Goal: Contribute content: Add original content to the website for others to see

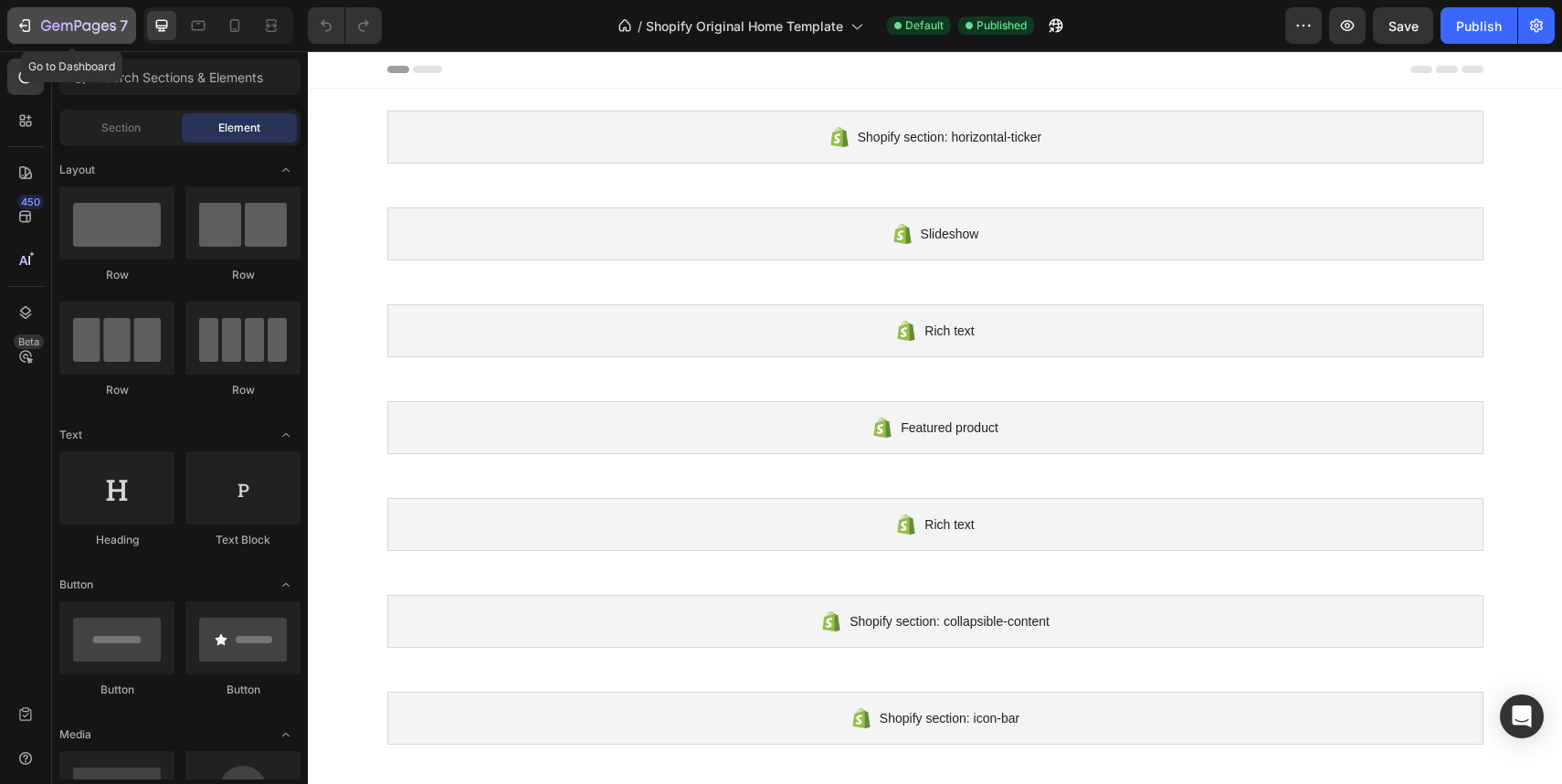
click at [33, 26] on icon "button" at bounding box center [24, 25] width 18 height 18
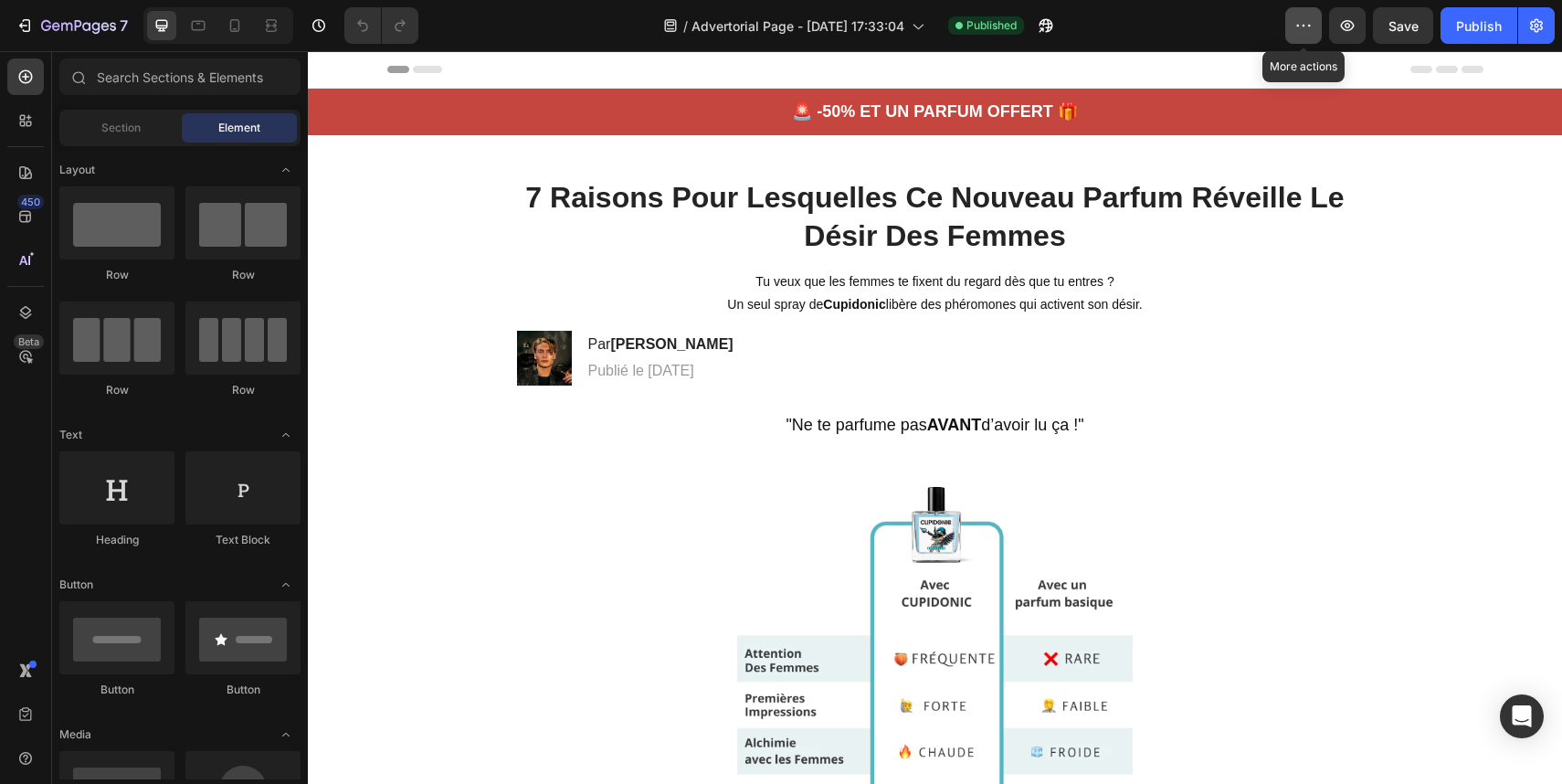
click at [1303, 28] on icon "button" at bounding box center [1303, 25] width 18 height 18
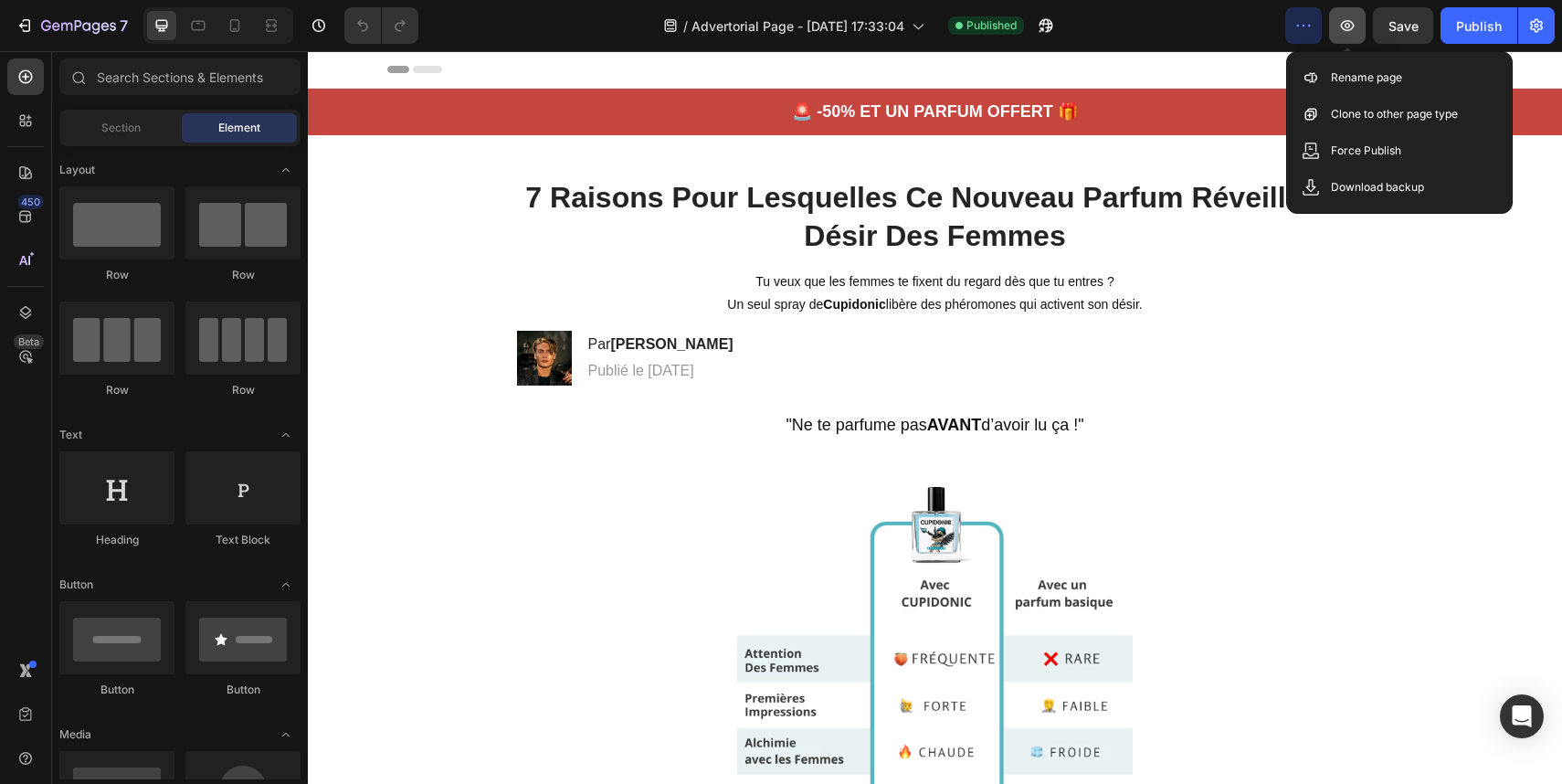
click at [1356, 30] on icon "button" at bounding box center [1347, 25] width 18 height 18
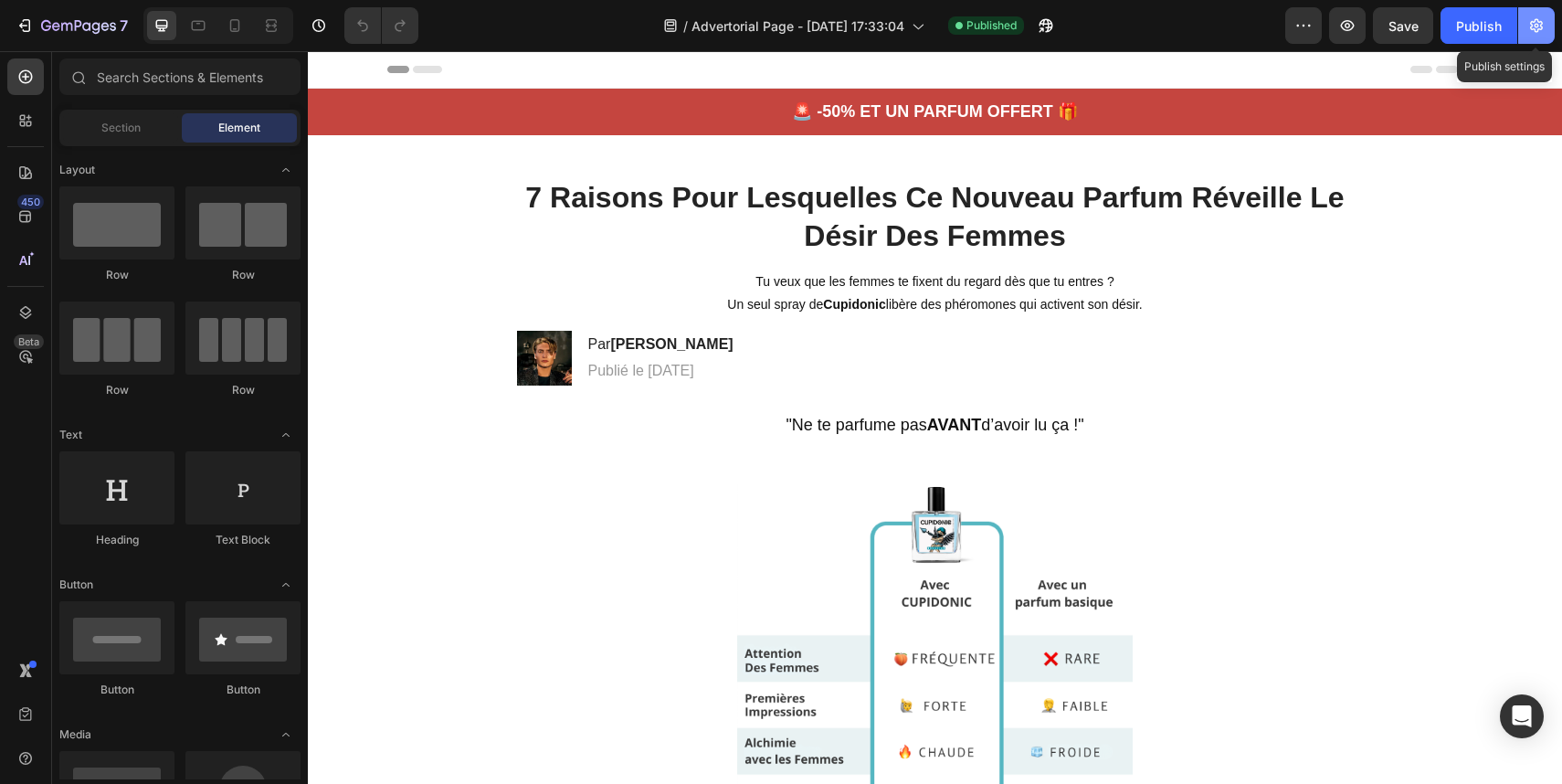
click at [1540, 22] on icon "button" at bounding box center [1536, 26] width 12 height 13
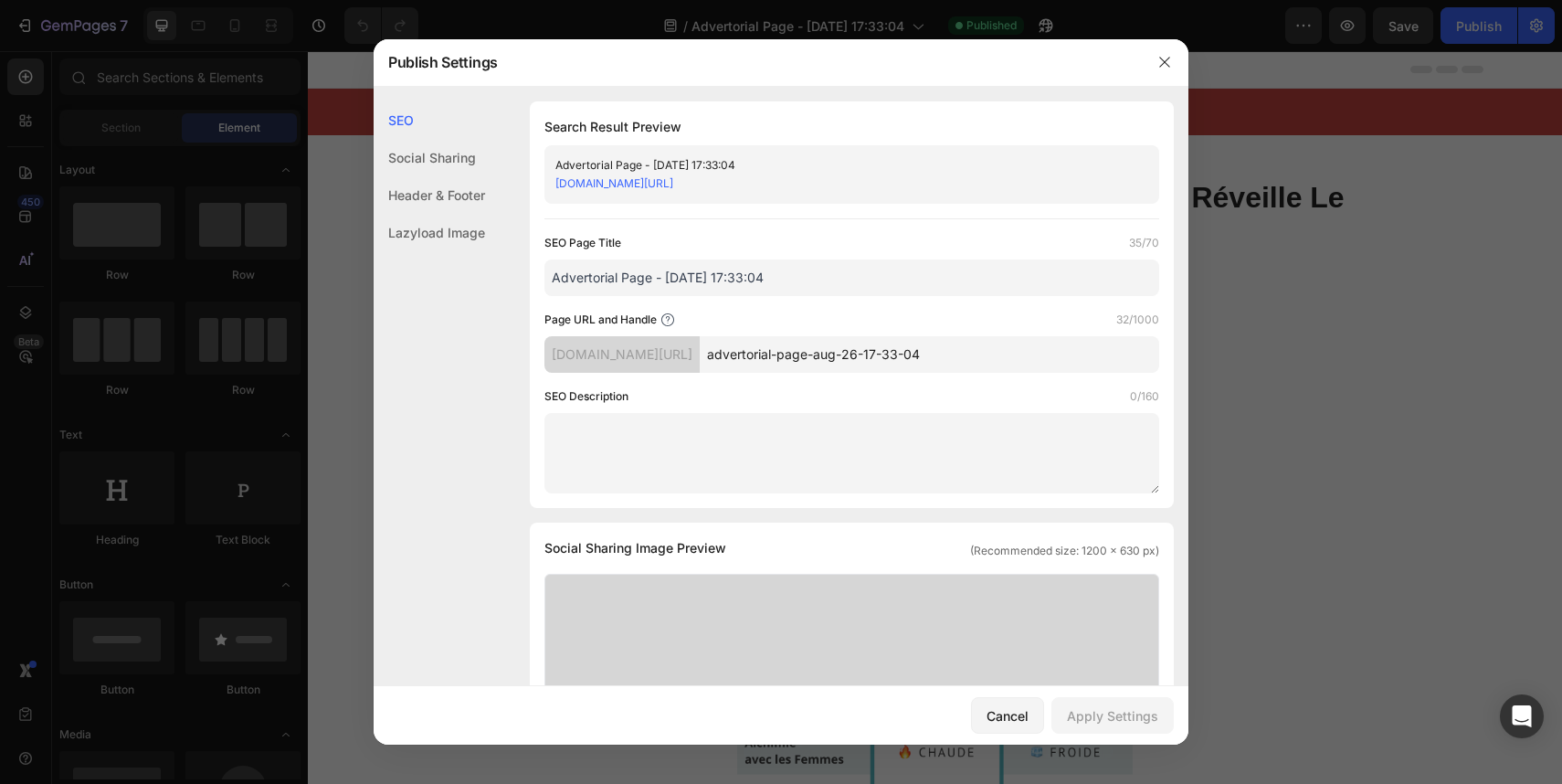
click at [1040, 166] on div "Advertorial Page - [DATE] 17:33:04" at bounding box center [837, 165] width 563 height 18
click at [893, 348] on input "advertorial-page-aug-26-17-33-04" at bounding box center [930, 354] width 460 height 36
type input "L1"
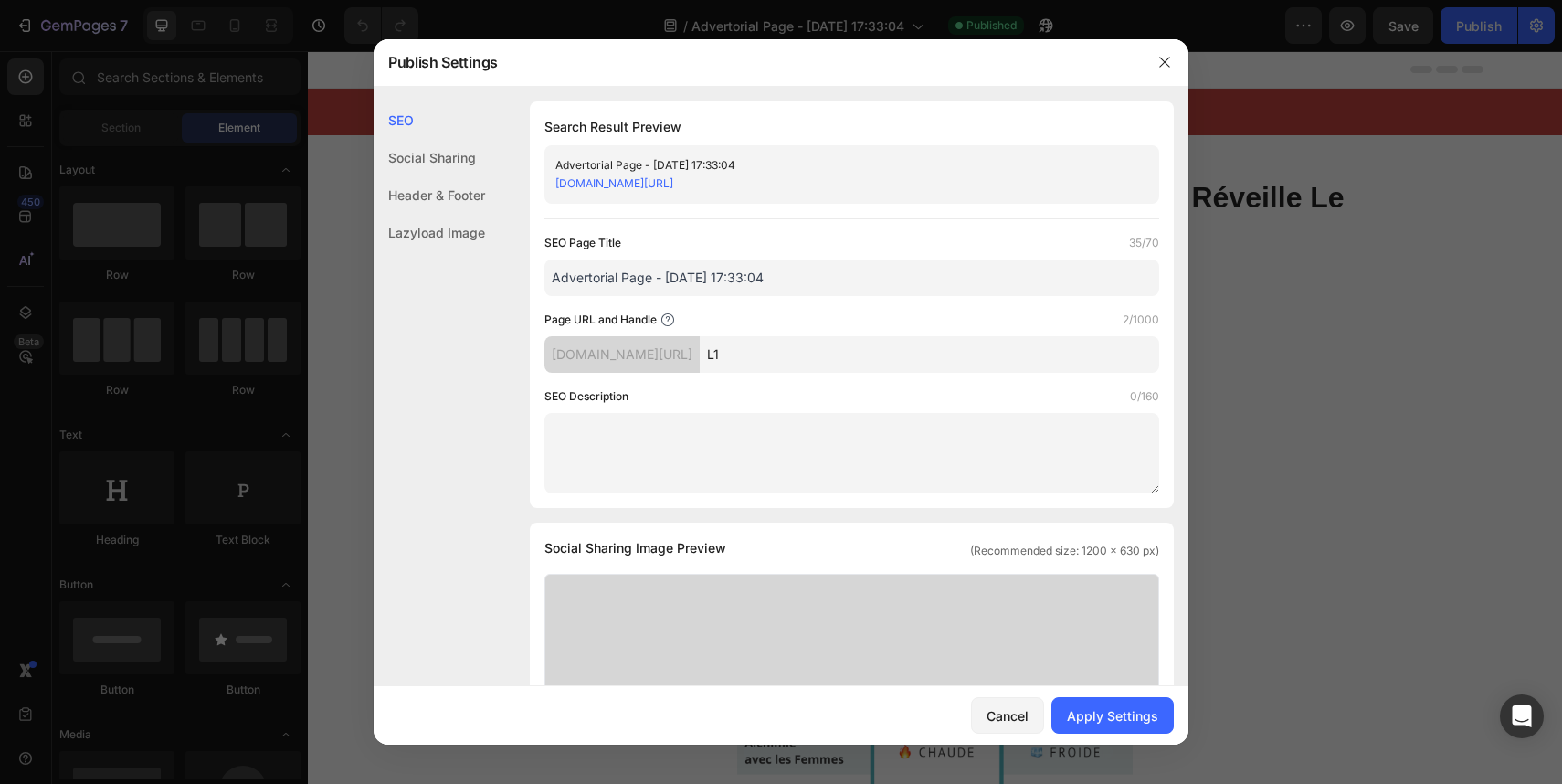
click at [914, 310] on div "Page URL and Handle 2/1000" at bounding box center [852, 319] width 615 height 18
click at [1106, 706] on div "Apply Settings" at bounding box center [1112, 716] width 91 height 19
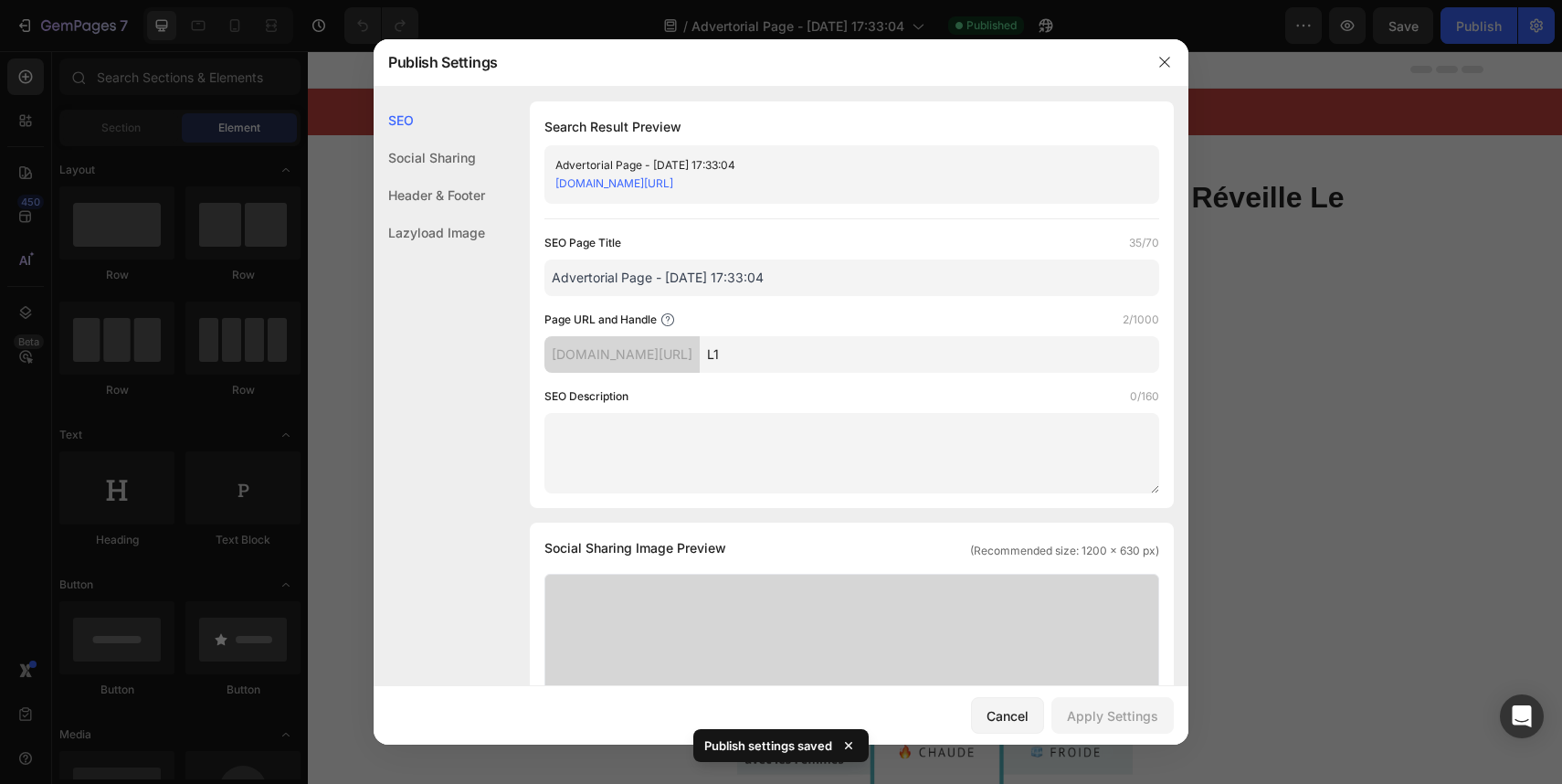
click at [673, 187] on link "jwvyp1-vw.myshopify.com/pages/L1" at bounding box center [614, 183] width 118 height 13
click at [1157, 57] on button "button" at bounding box center [1165, 62] width 30 height 30
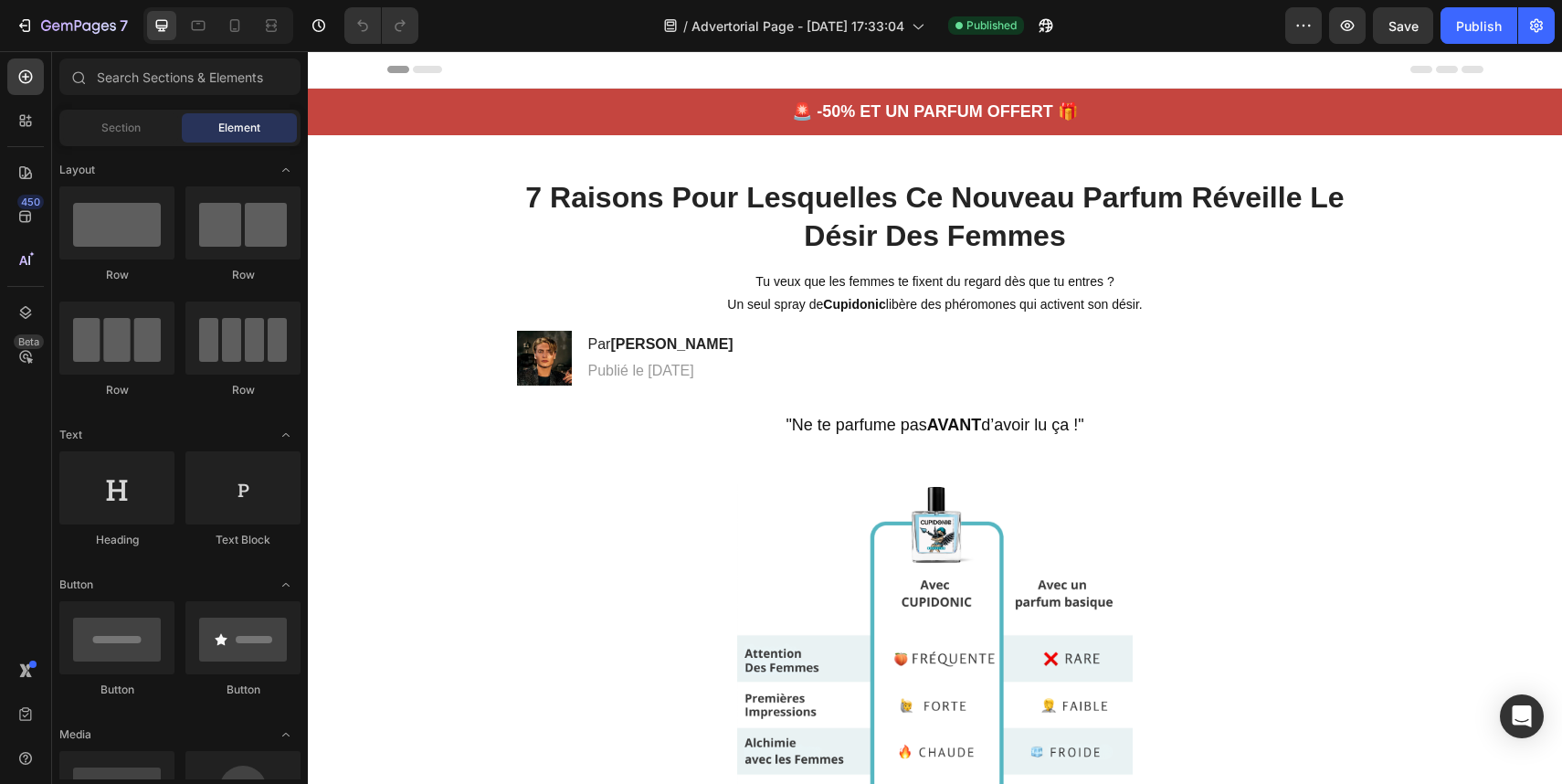
click at [349, 70] on span "Header" at bounding box center [363, 69] width 40 height 18
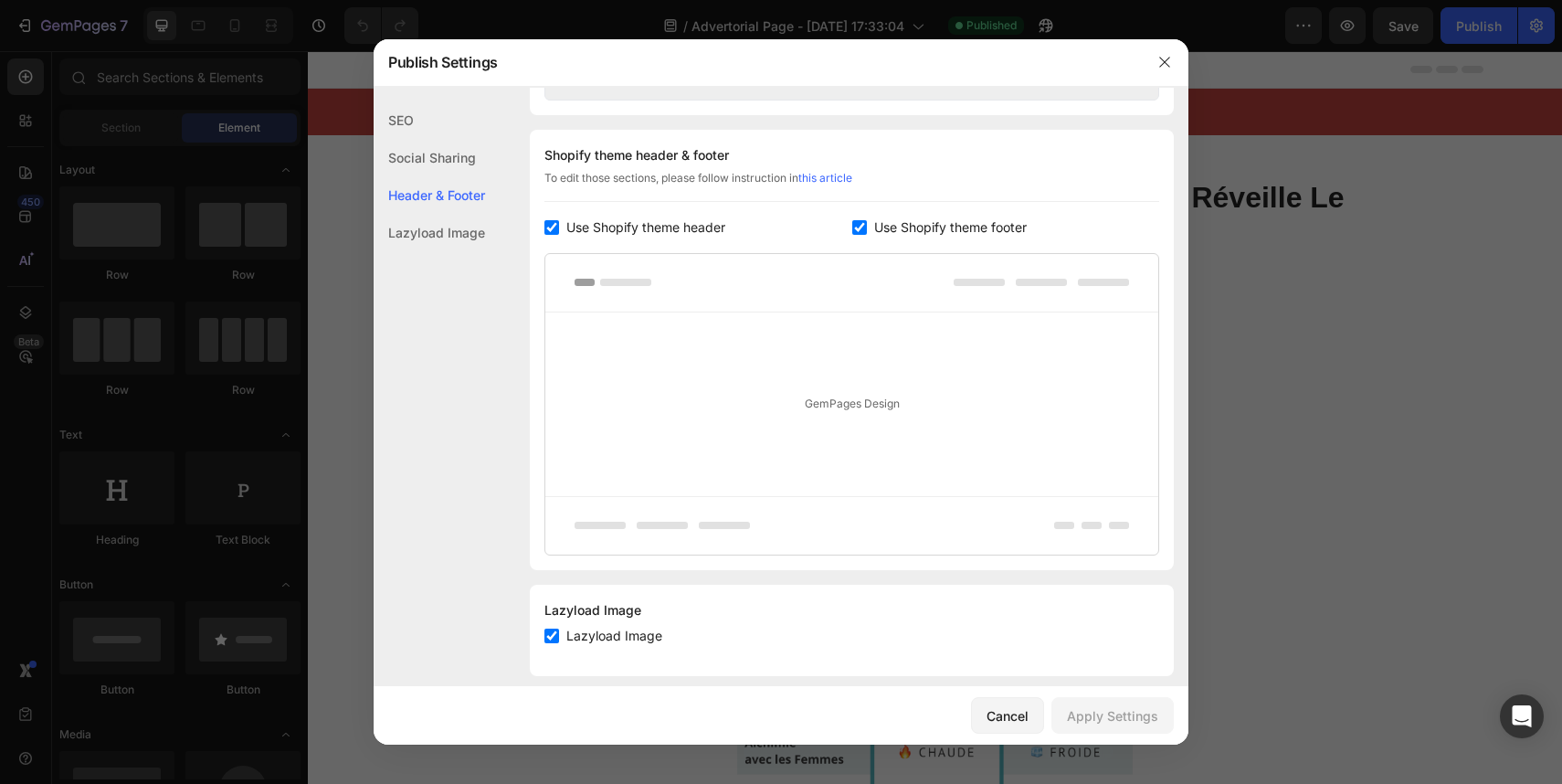
scroll to position [850, 0]
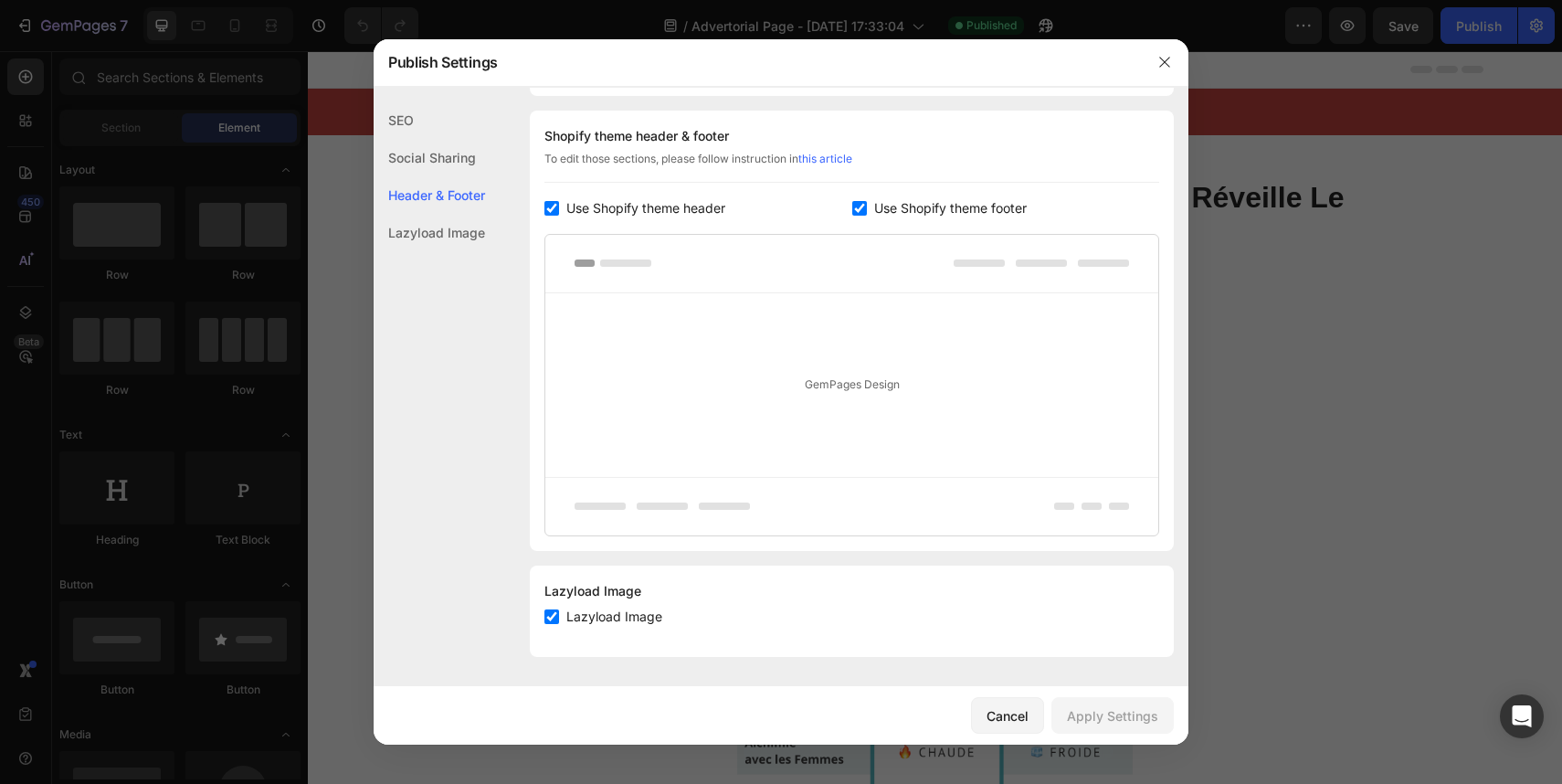
click at [624, 214] on span "Use Shopify theme header" at bounding box center [646, 208] width 159 height 22
checkbox input "false"
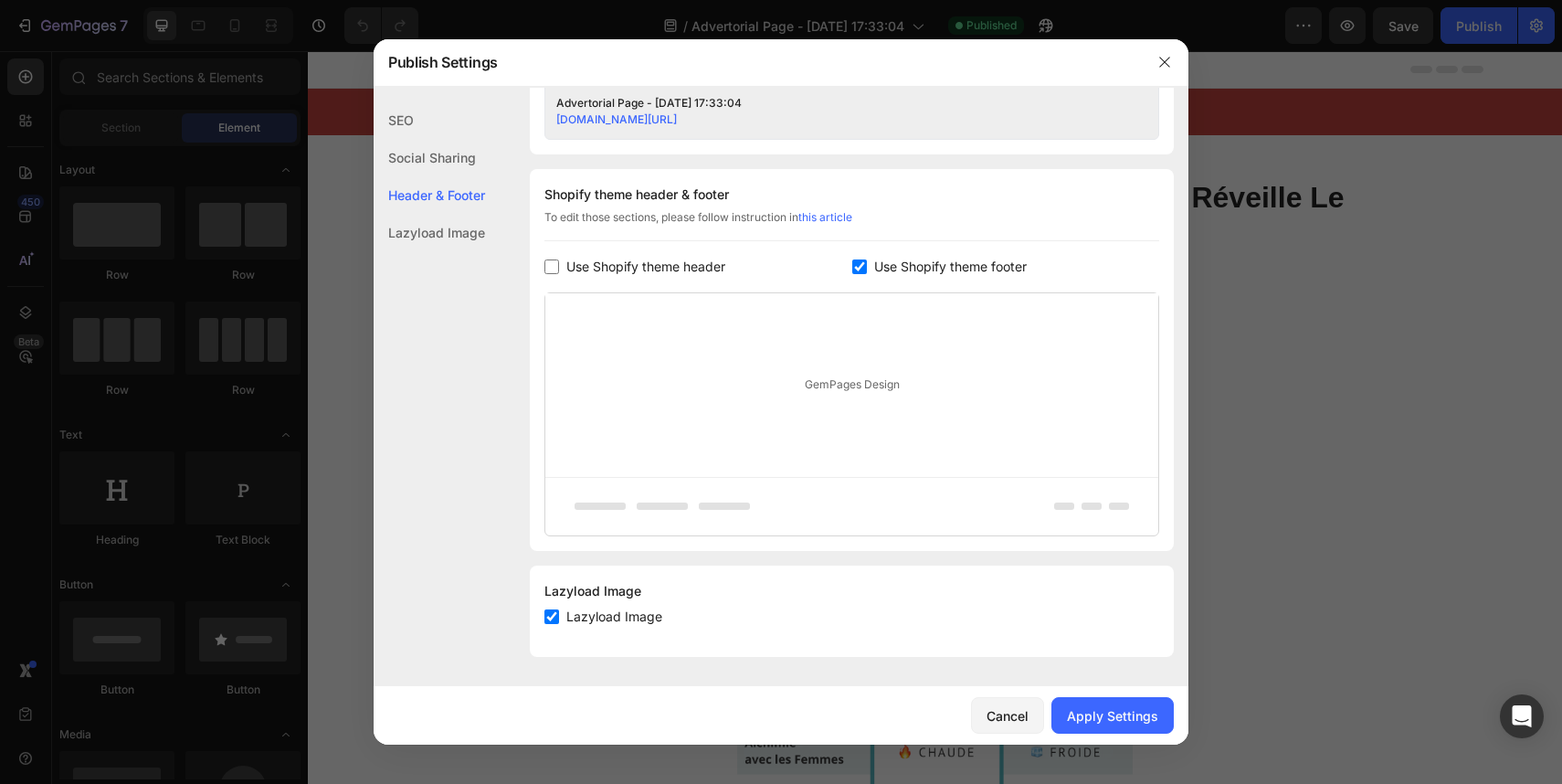
scroll to position [792, 0]
click at [869, 259] on label "Use Shopify theme footer" at bounding box center [946, 266] width 160 height 22
checkbox input "false"
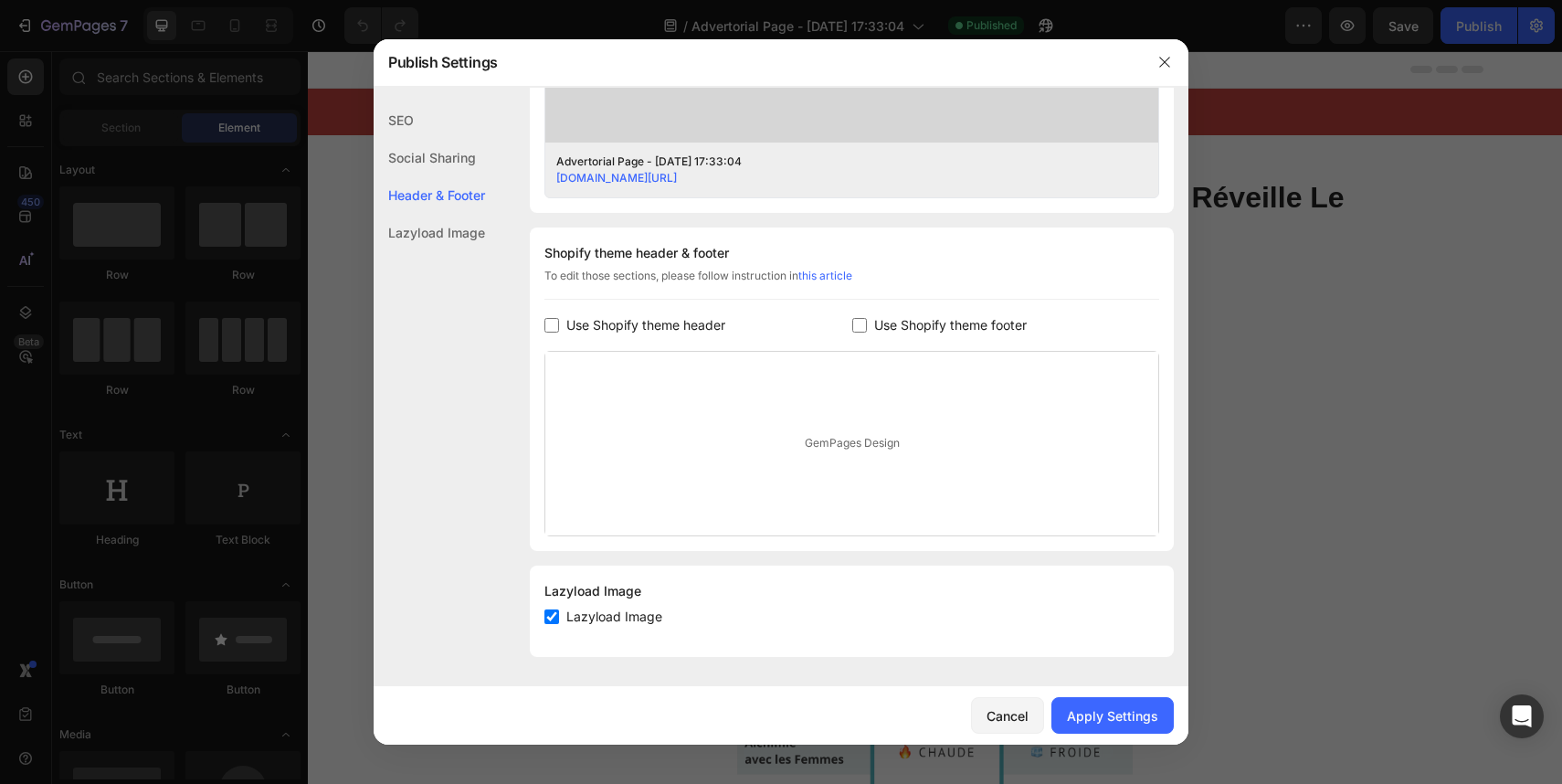
scroll to position [733, 0]
click at [1121, 706] on div "Apply Settings" at bounding box center [1112, 716] width 91 height 19
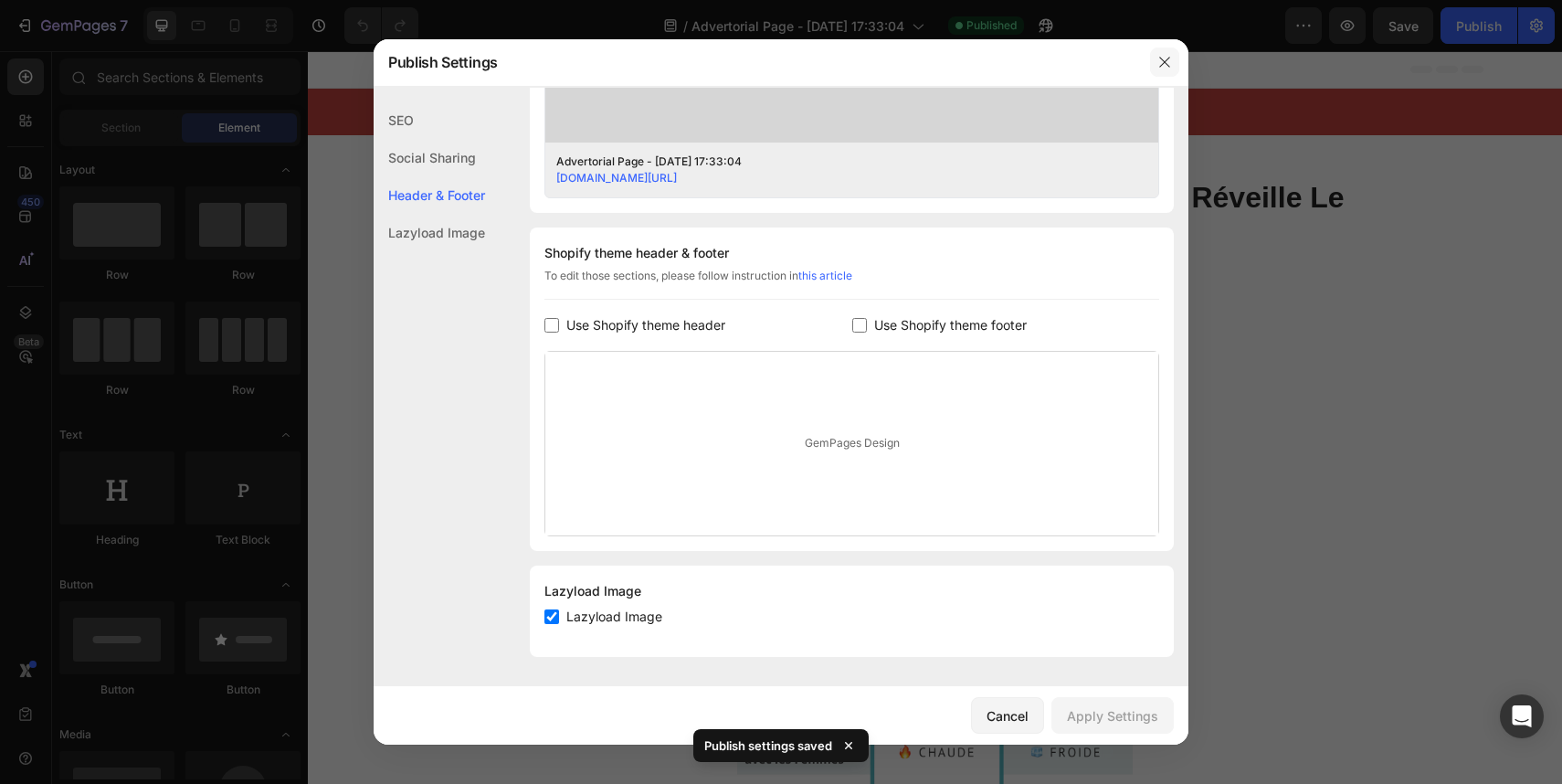
click at [1169, 73] on button "button" at bounding box center [1165, 62] width 30 height 30
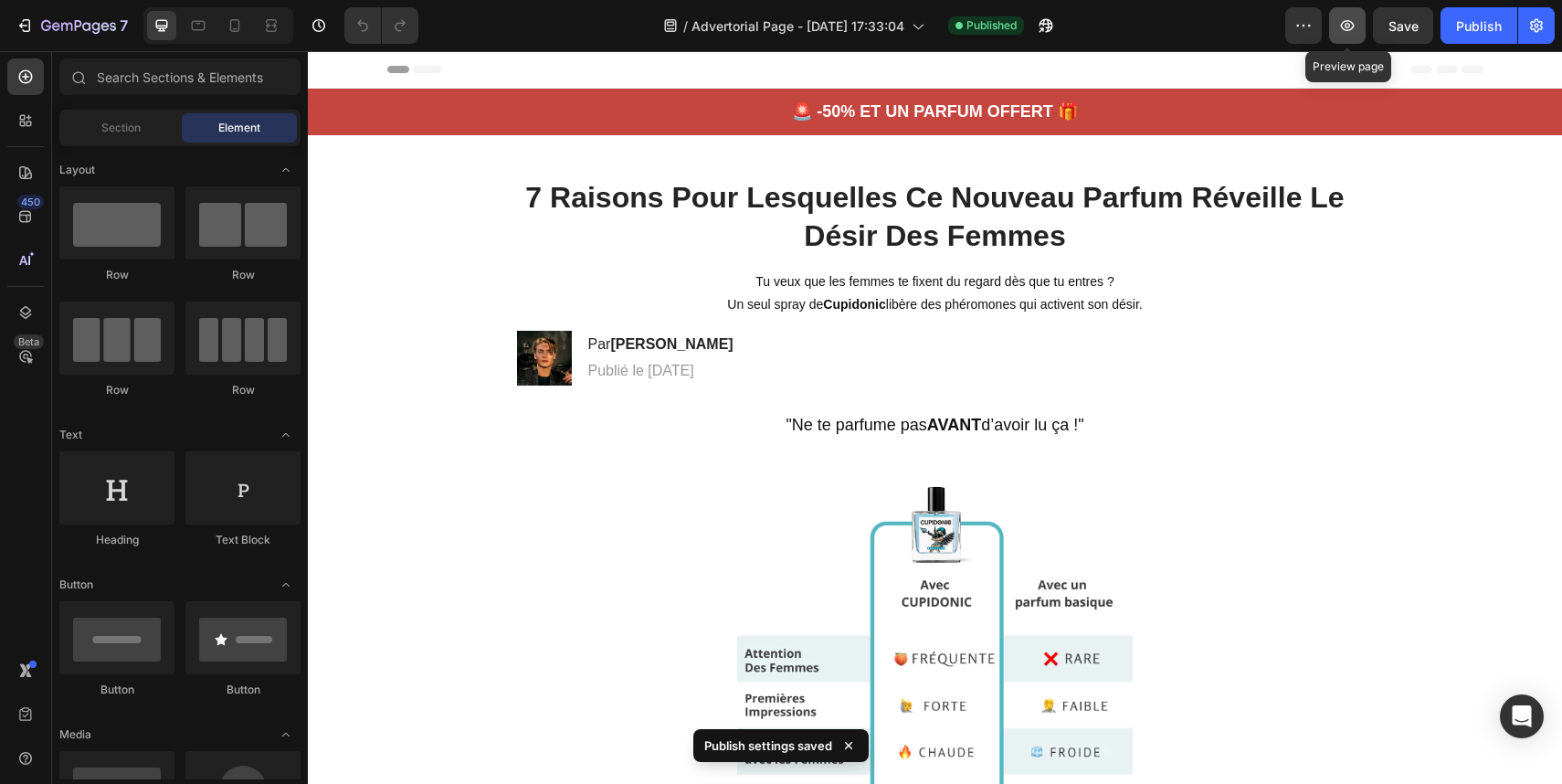
click at [1361, 28] on button "button" at bounding box center [1347, 26] width 36 height 36
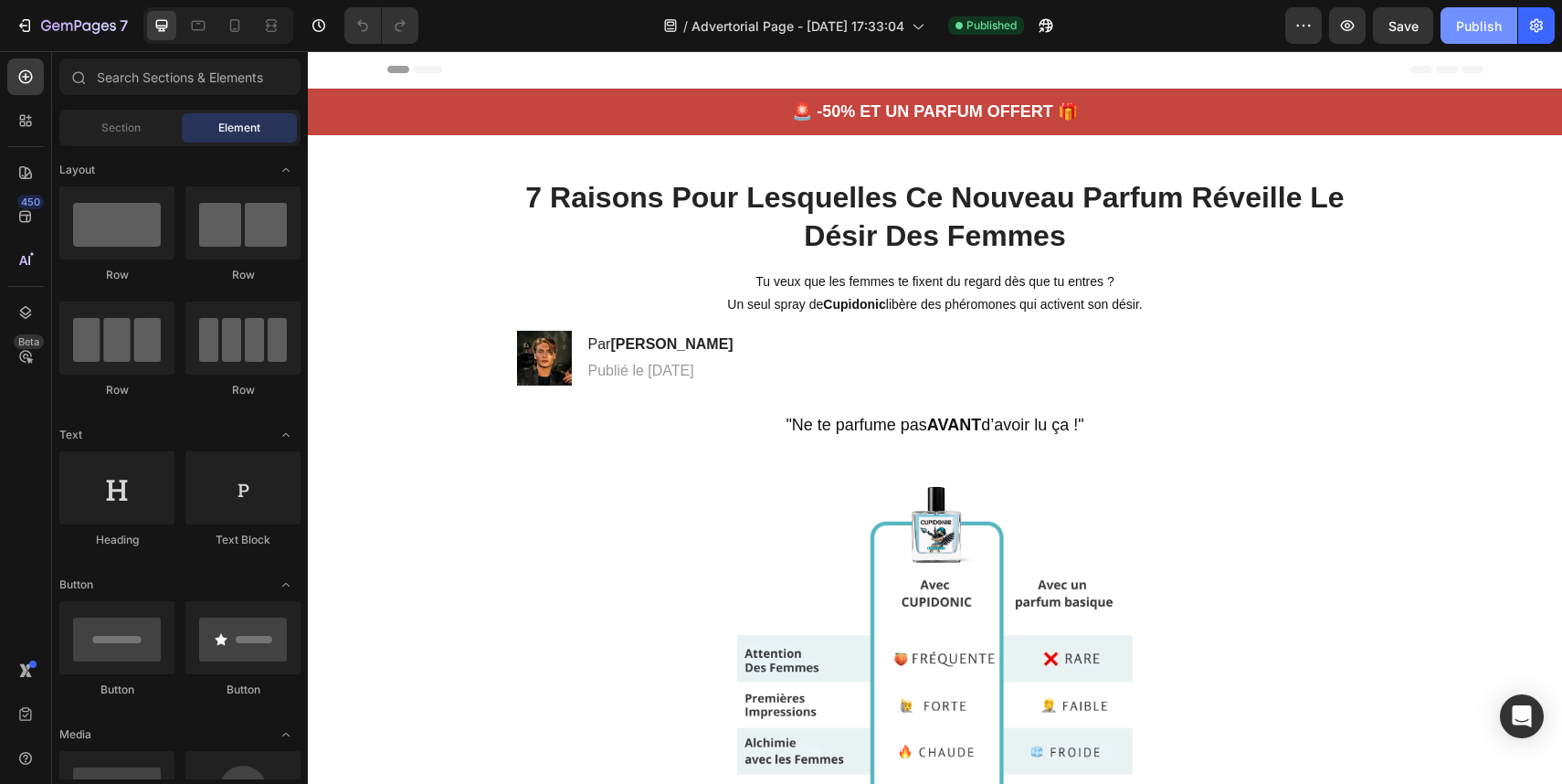
click at [1482, 27] on div "Publish" at bounding box center [1480, 26] width 46 height 19
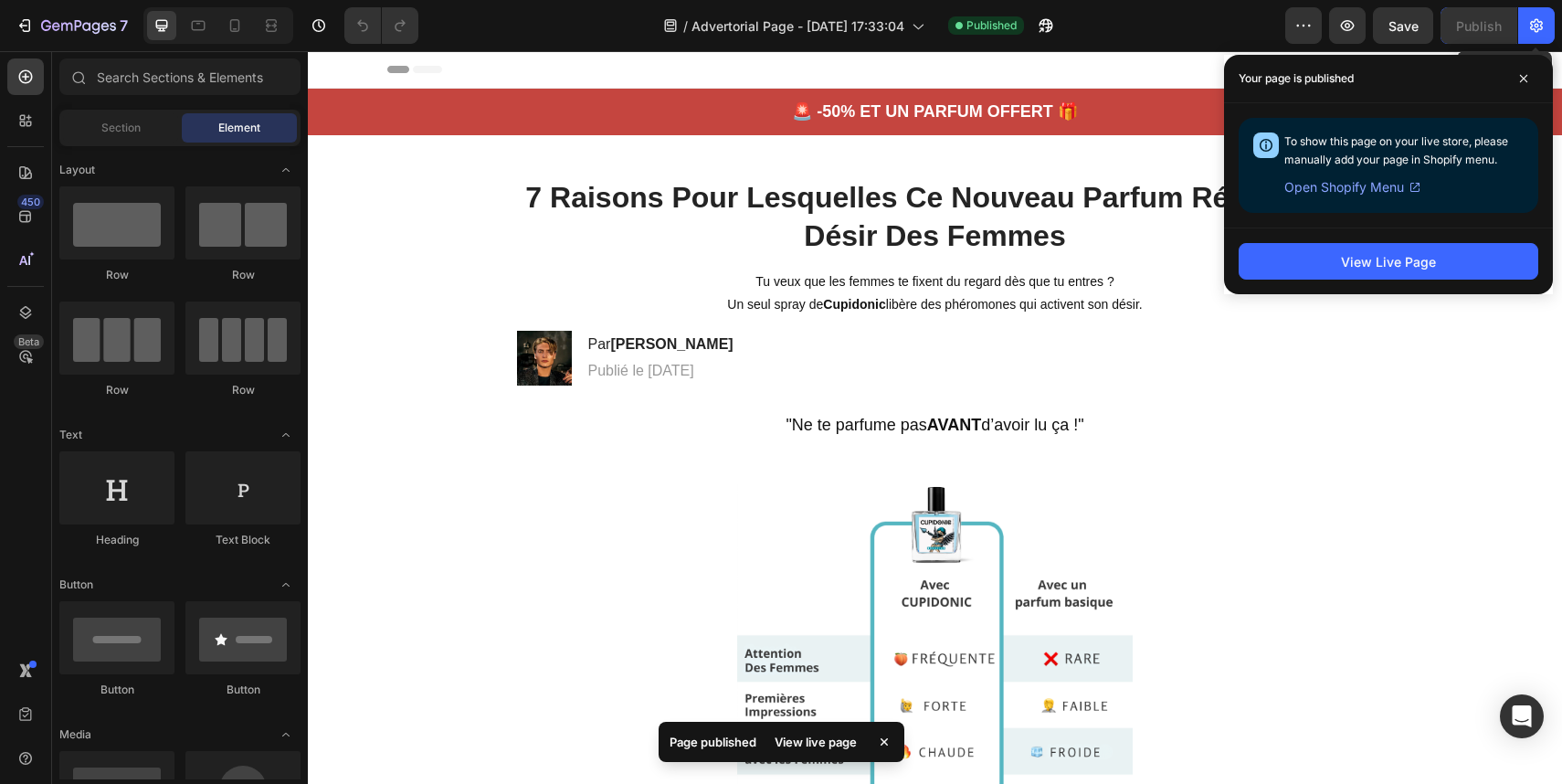
click at [1552, 6] on div "7 Version history / Advertorial Page - Aug 26, 17:33:04 Published Preview Save …" at bounding box center [781, 26] width 1562 height 52
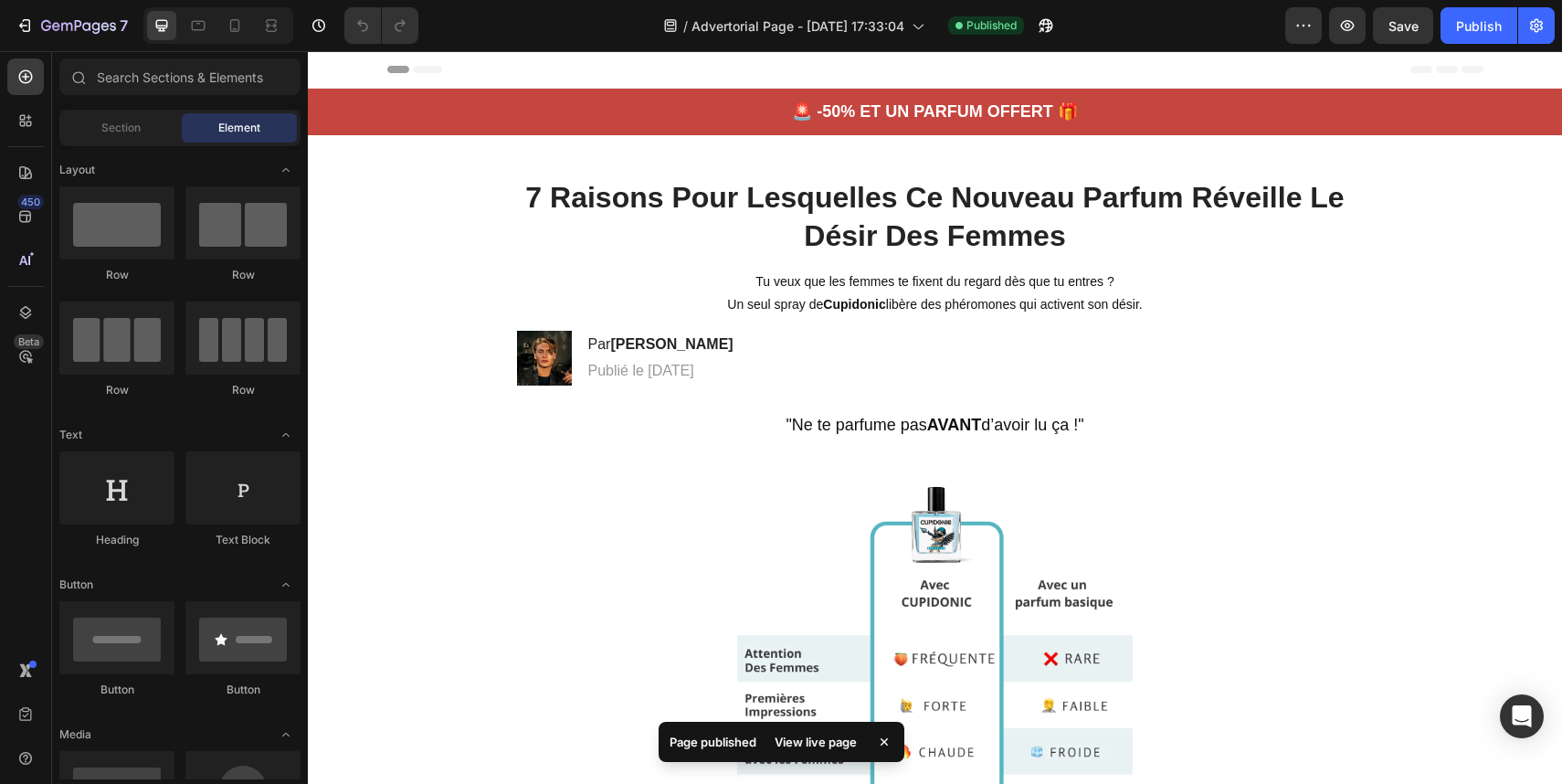
click at [1552, 6] on div "7 Version history / Advertorial Page - Aug 26, 17:33:04 Published Preview Save …" at bounding box center [781, 26] width 1562 height 52
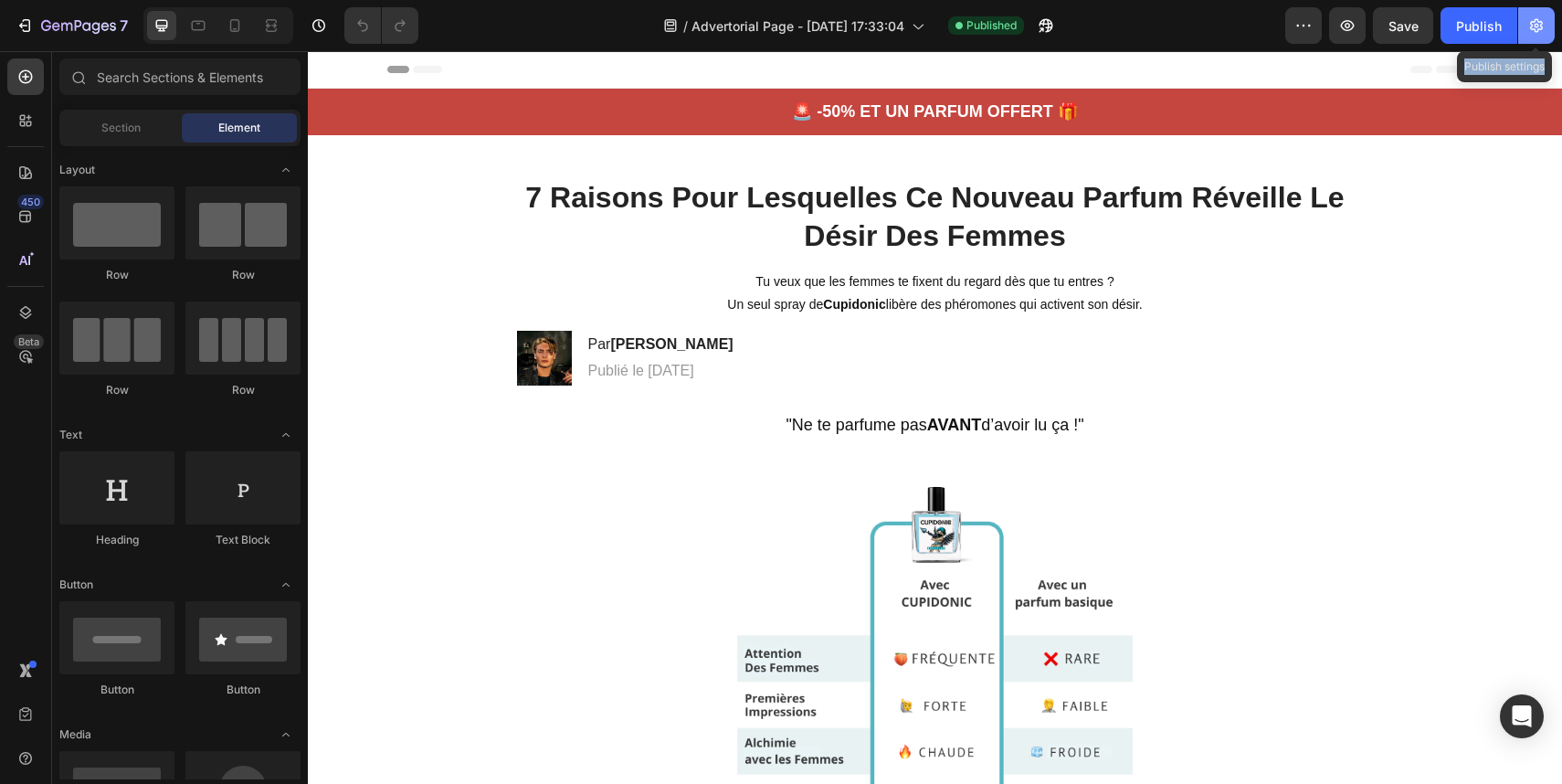
click at [1544, 19] on icon "button" at bounding box center [1536, 25] width 18 height 18
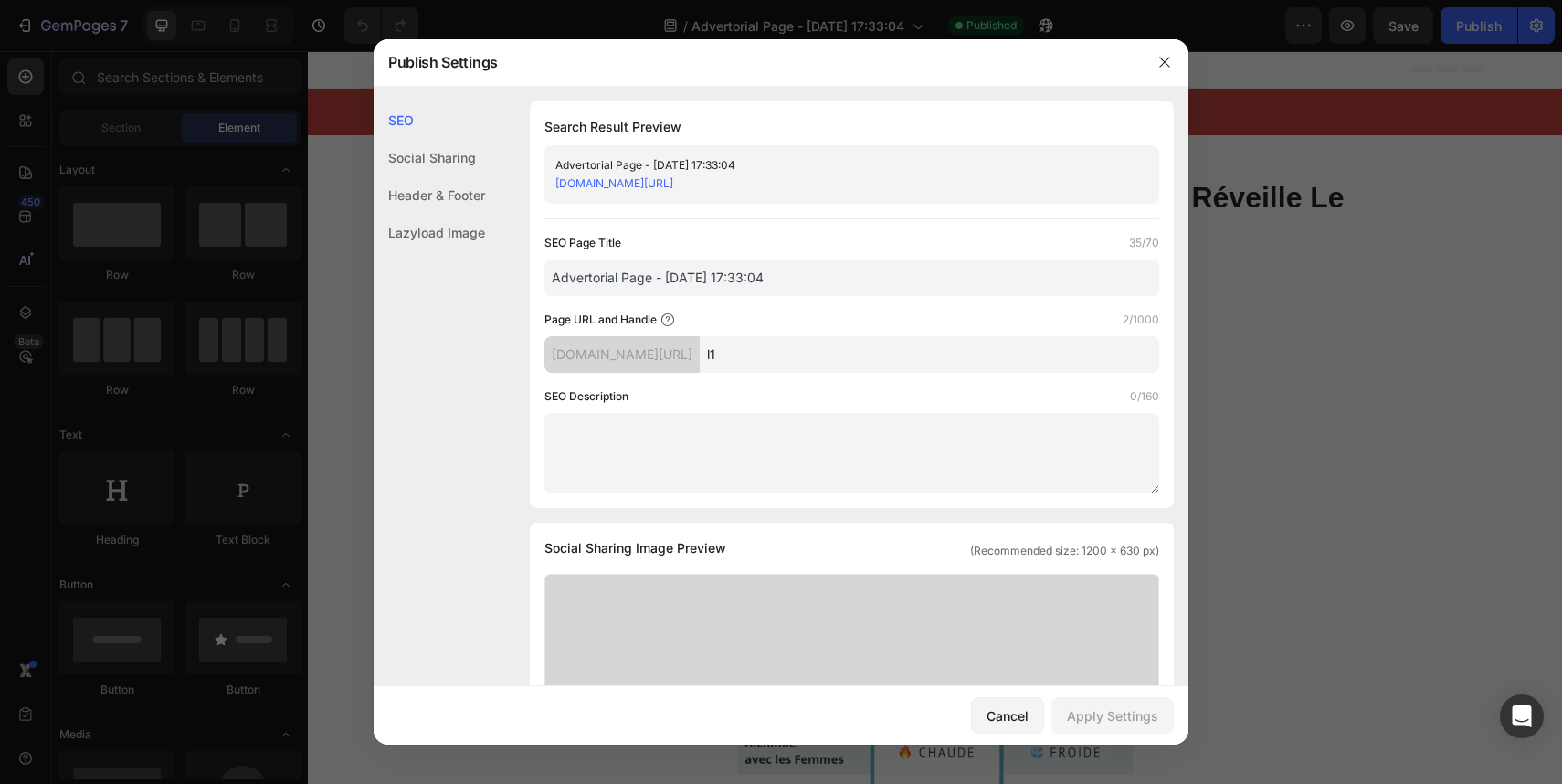
click at [673, 183] on link "jwvyp1-vw.myshopify.com/pages/l1" at bounding box center [614, 183] width 118 height 13
click at [668, 268] on input "Advertorial Page - [DATE] 17:33:04" at bounding box center [852, 278] width 615 height 36
type input "CUPIDONIC - L1"
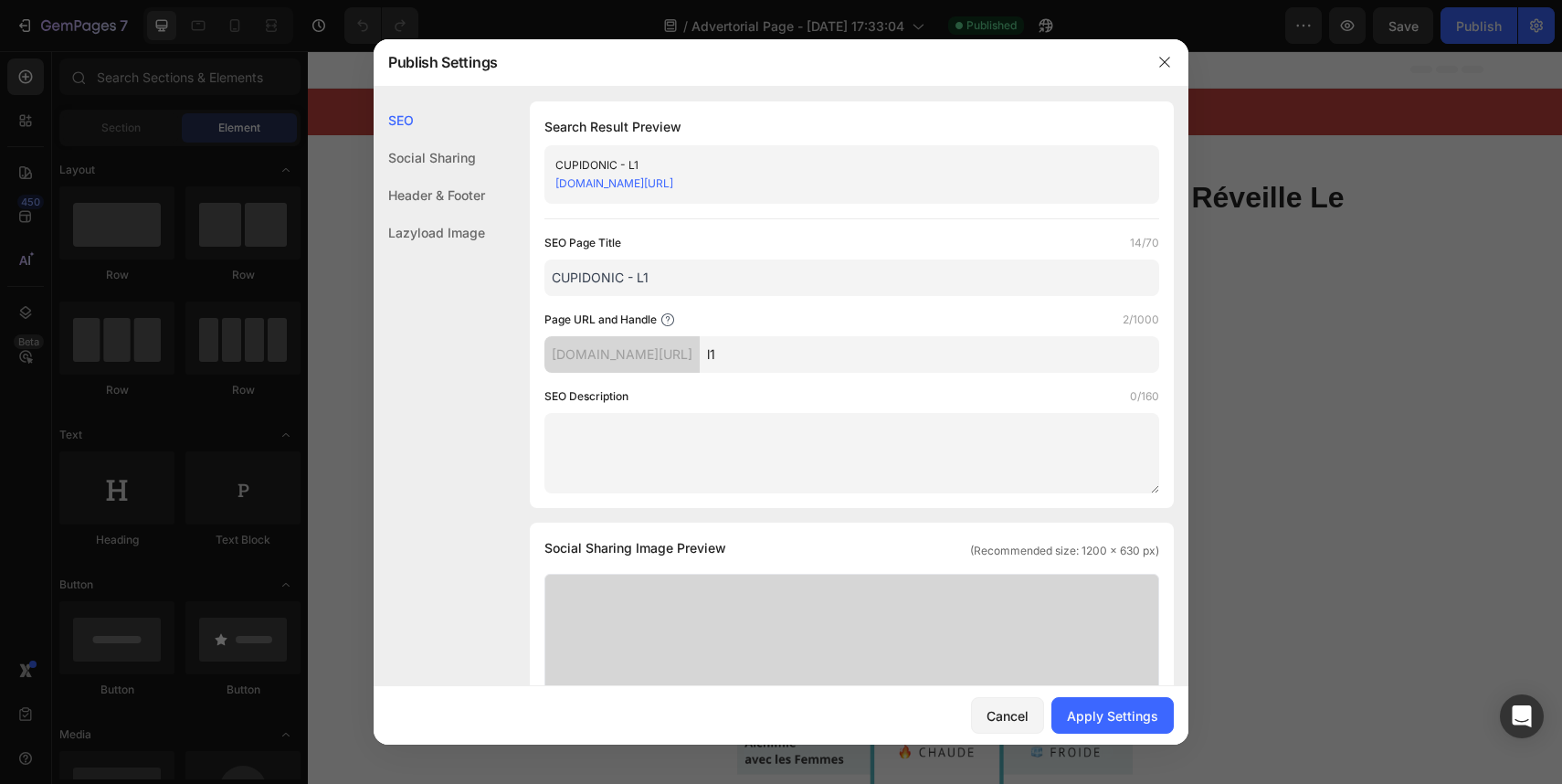
click at [716, 254] on div "SEO Page Title 14/70 CUPIDONIC - L1" at bounding box center [852, 264] width 615 height 62
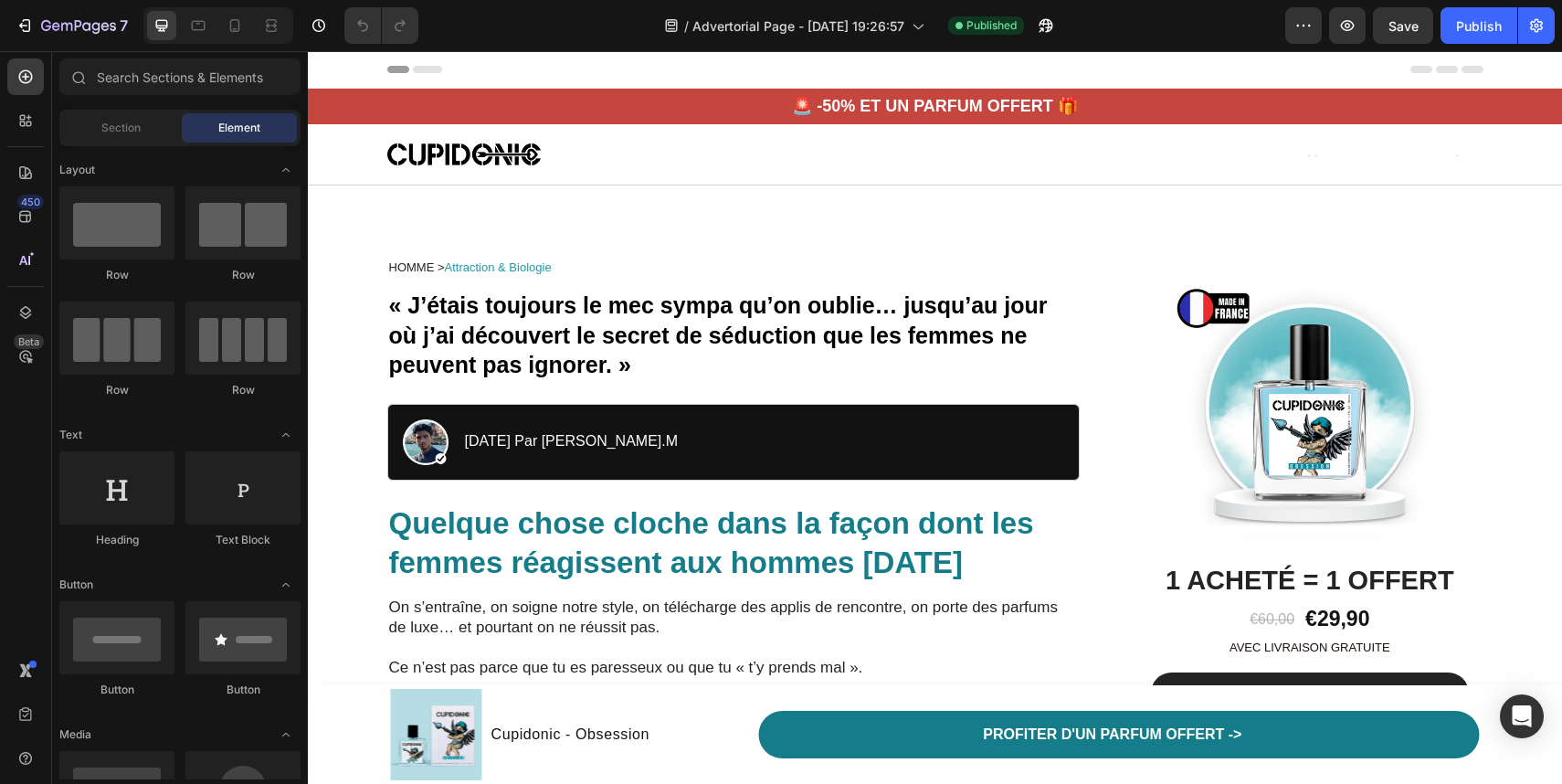
click at [339, 65] on div "Header" at bounding box center [352, 69] width 68 height 22
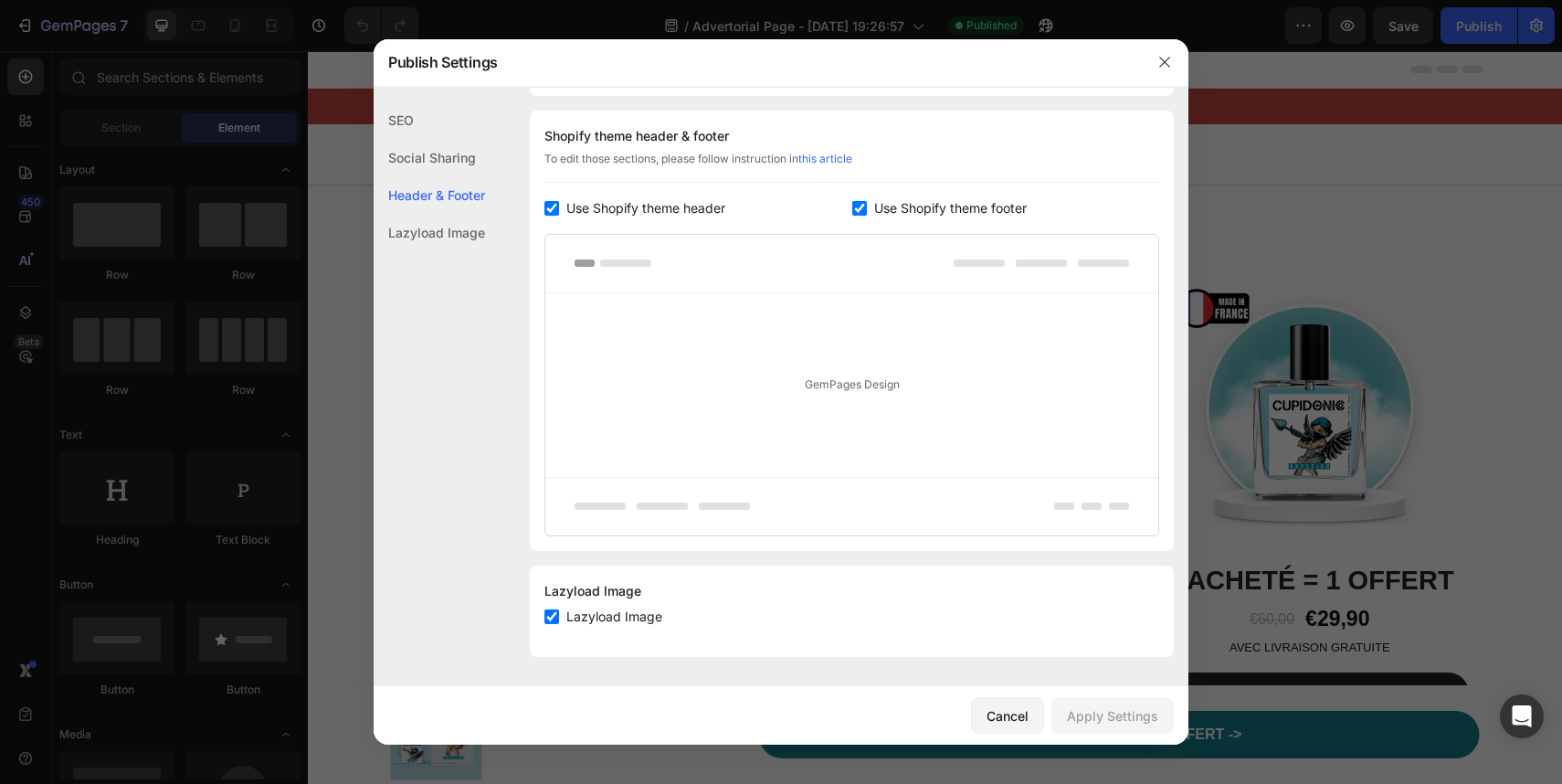
click at [669, 197] on span "Use Shopify theme header" at bounding box center [646, 208] width 159 height 22
checkbox input "false"
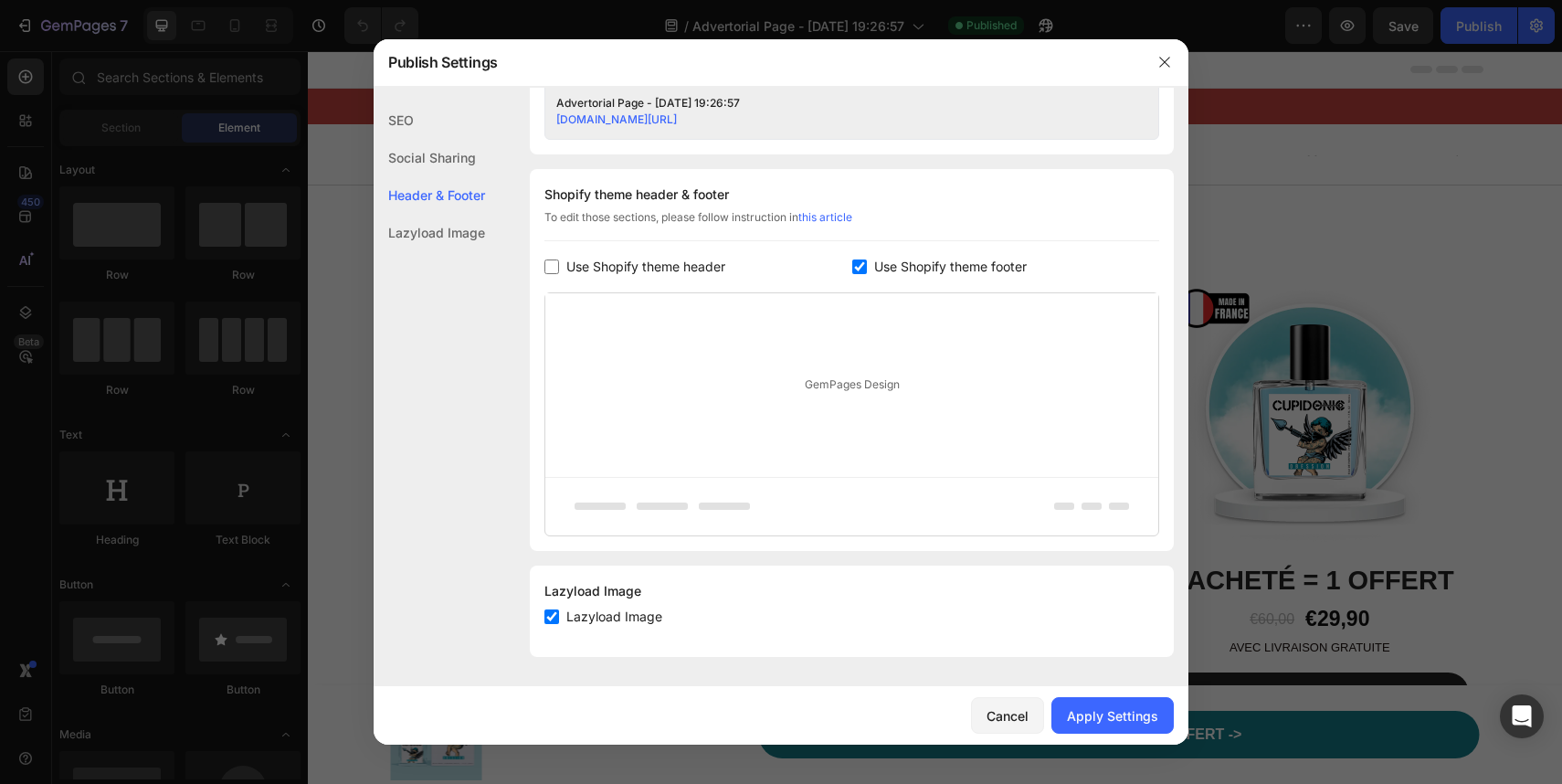
click at [925, 268] on span "Use Shopify theme footer" at bounding box center [950, 266] width 152 height 22
checkbox input "false"
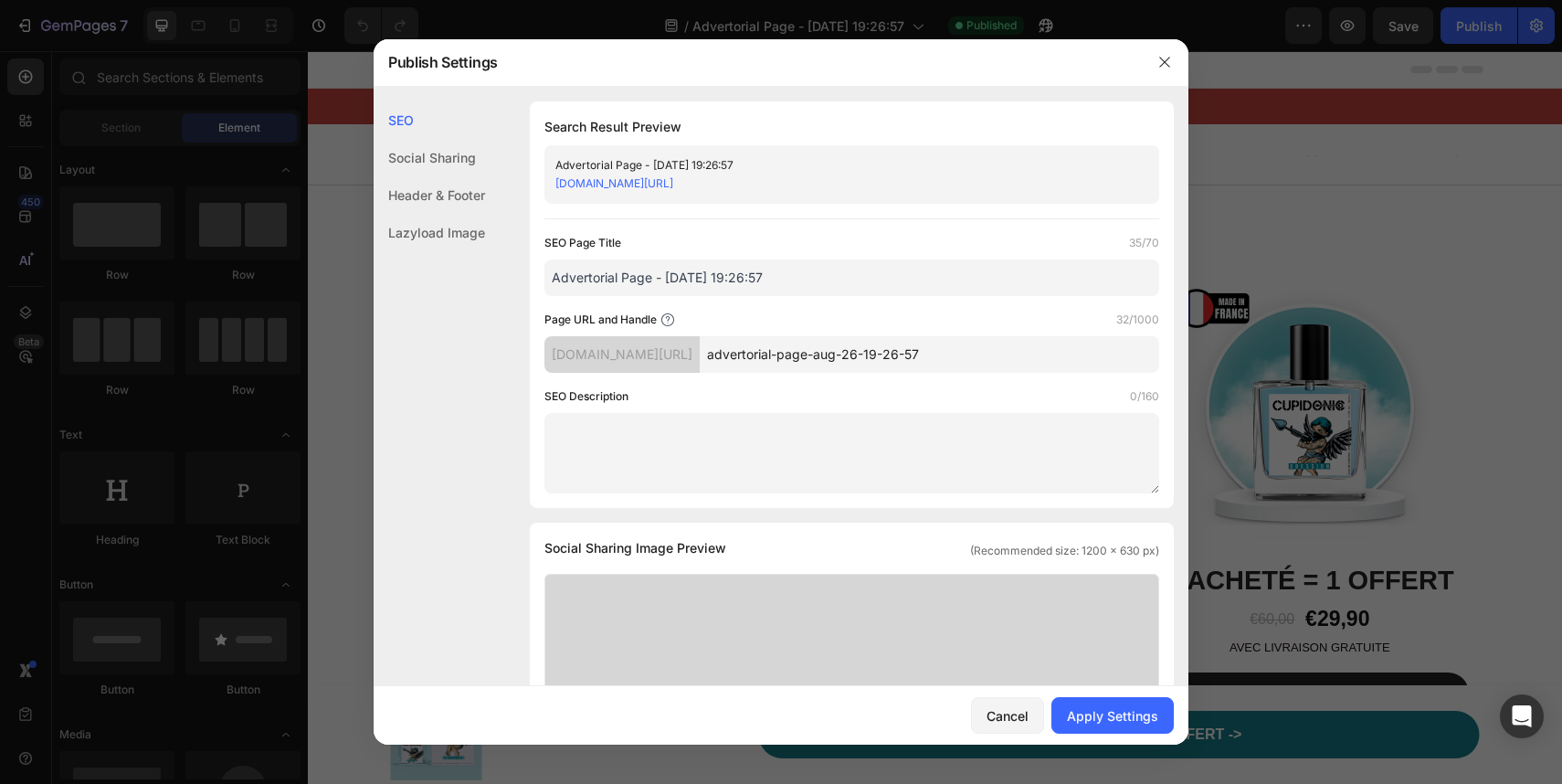
click at [781, 266] on input "Advertorial Page - [DATE] 19:26:57" at bounding box center [852, 278] width 615 height 36
type input "CUPIDONIC - L2"
click at [687, 295] on div "SEO Page Title 14/70 CUPIDONIC - L2 Page URL and Handle 32/1000 [DOMAIN_NAME][U…" at bounding box center [852, 363] width 615 height 259
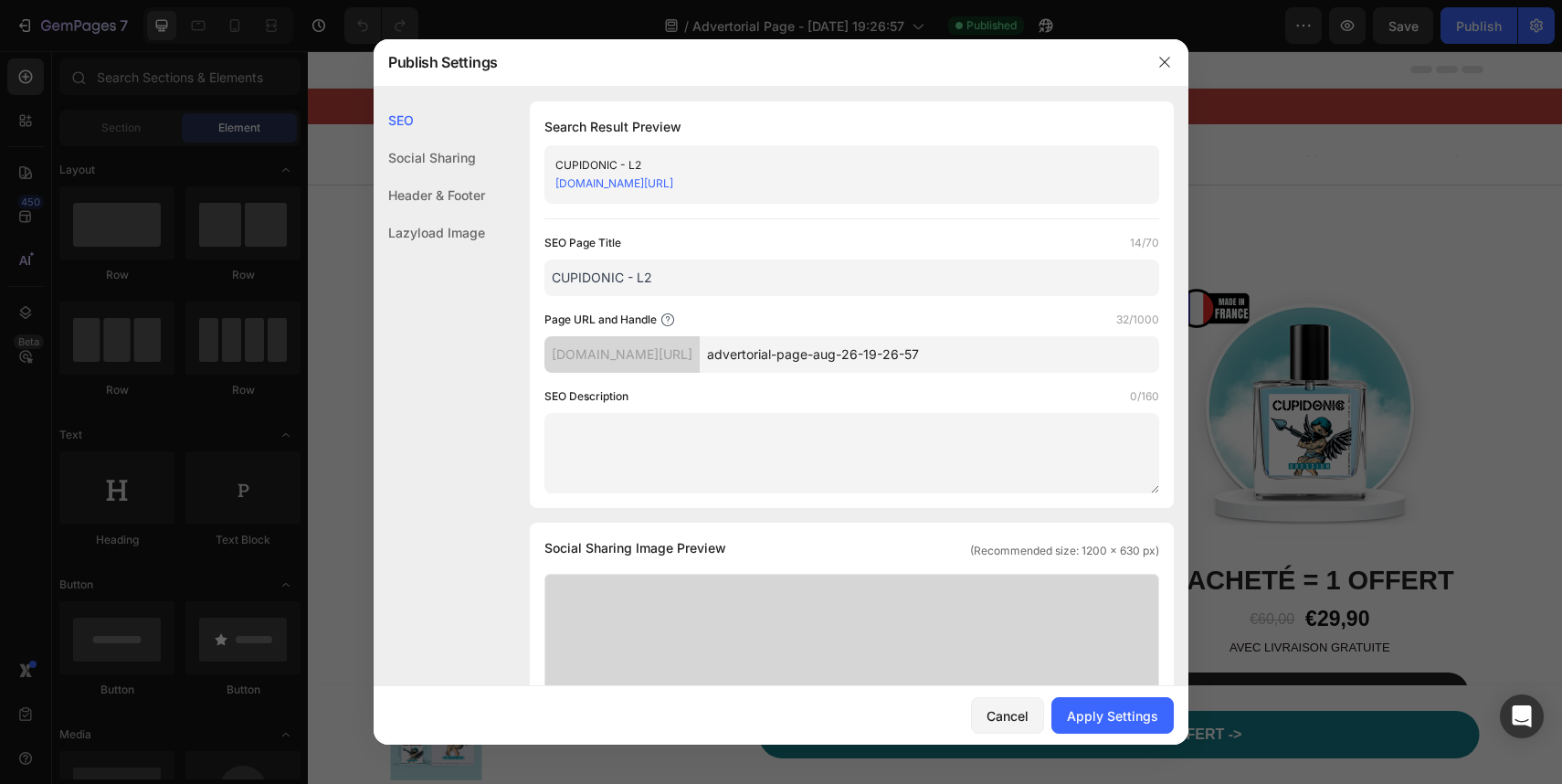
click at [687, 281] on input "CUPIDONIC - L2" at bounding box center [852, 278] width 615 height 36
click at [814, 350] on input "advertorial-page-aug-26-19-26-57" at bounding box center [930, 354] width 460 height 36
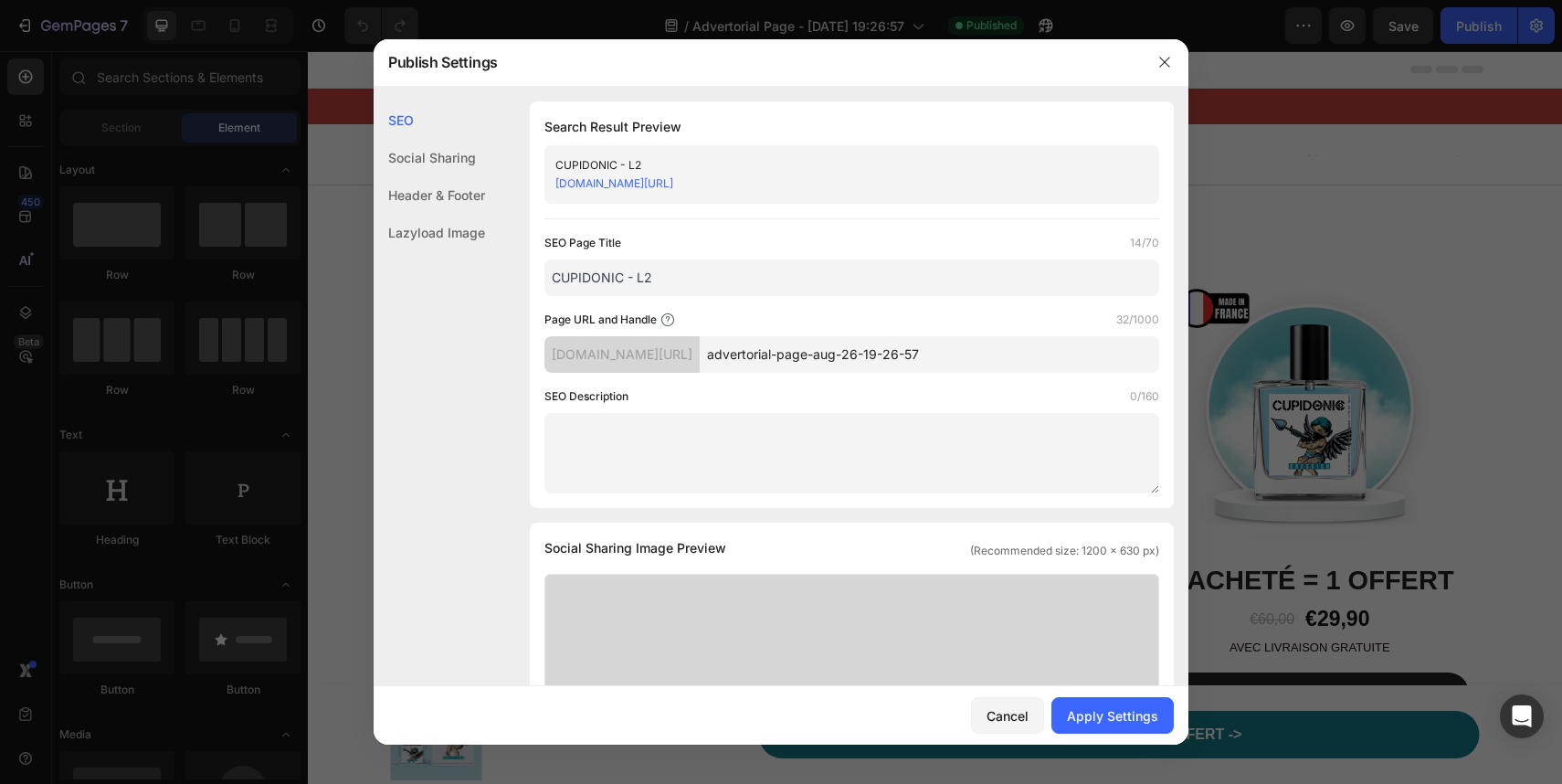
paste input "L2"
type input "L2"
click at [874, 302] on div "SEO Page Title 14/70 CUPIDONIC - L2 Page URL and Handle 32/1000 [DOMAIN_NAME][U…" at bounding box center [852, 363] width 615 height 259
click at [1167, 728] on button "Apply Settings" at bounding box center [1113, 715] width 123 height 36
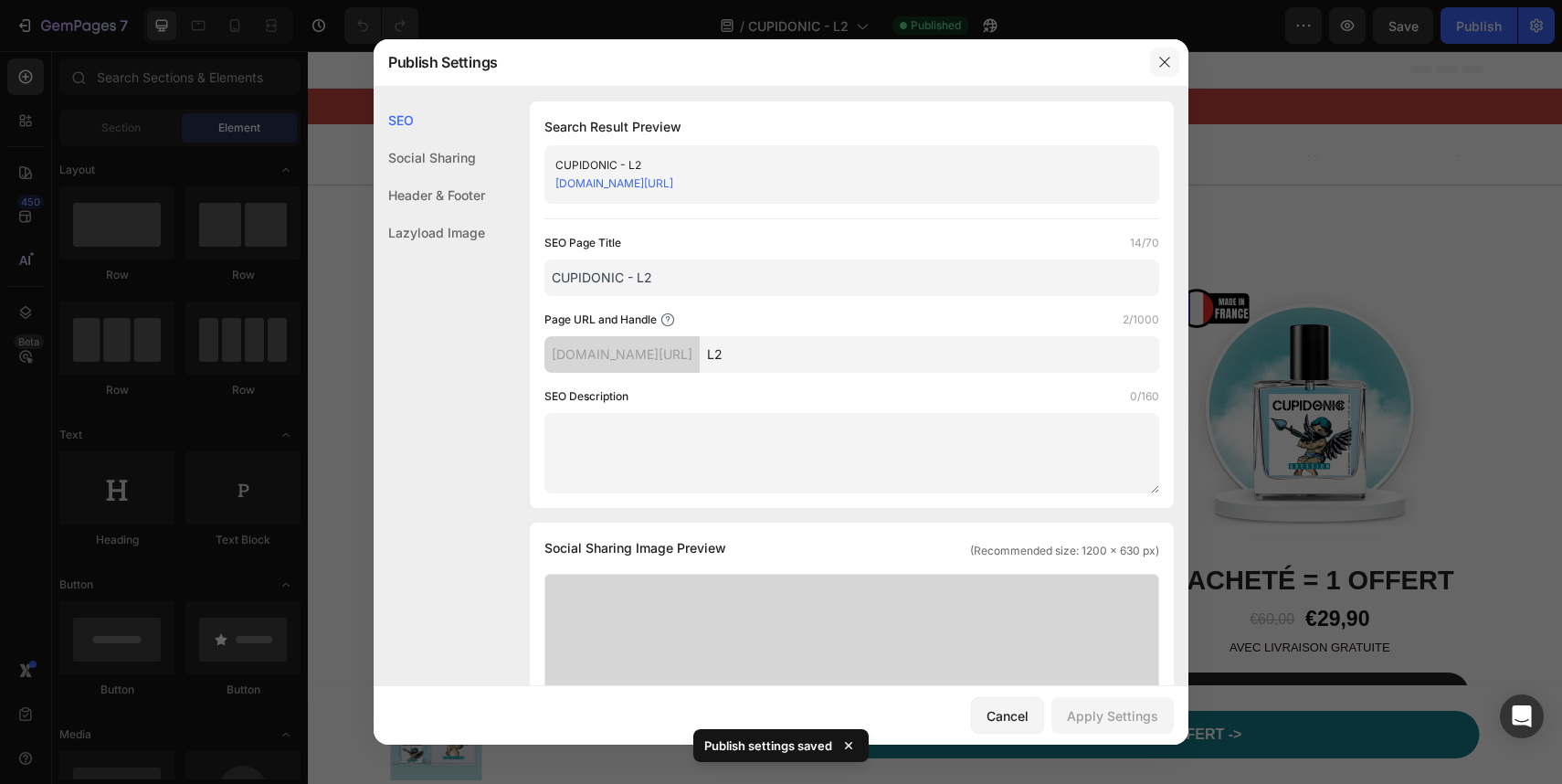
click at [1166, 56] on icon "button" at bounding box center [1165, 61] width 14 height 14
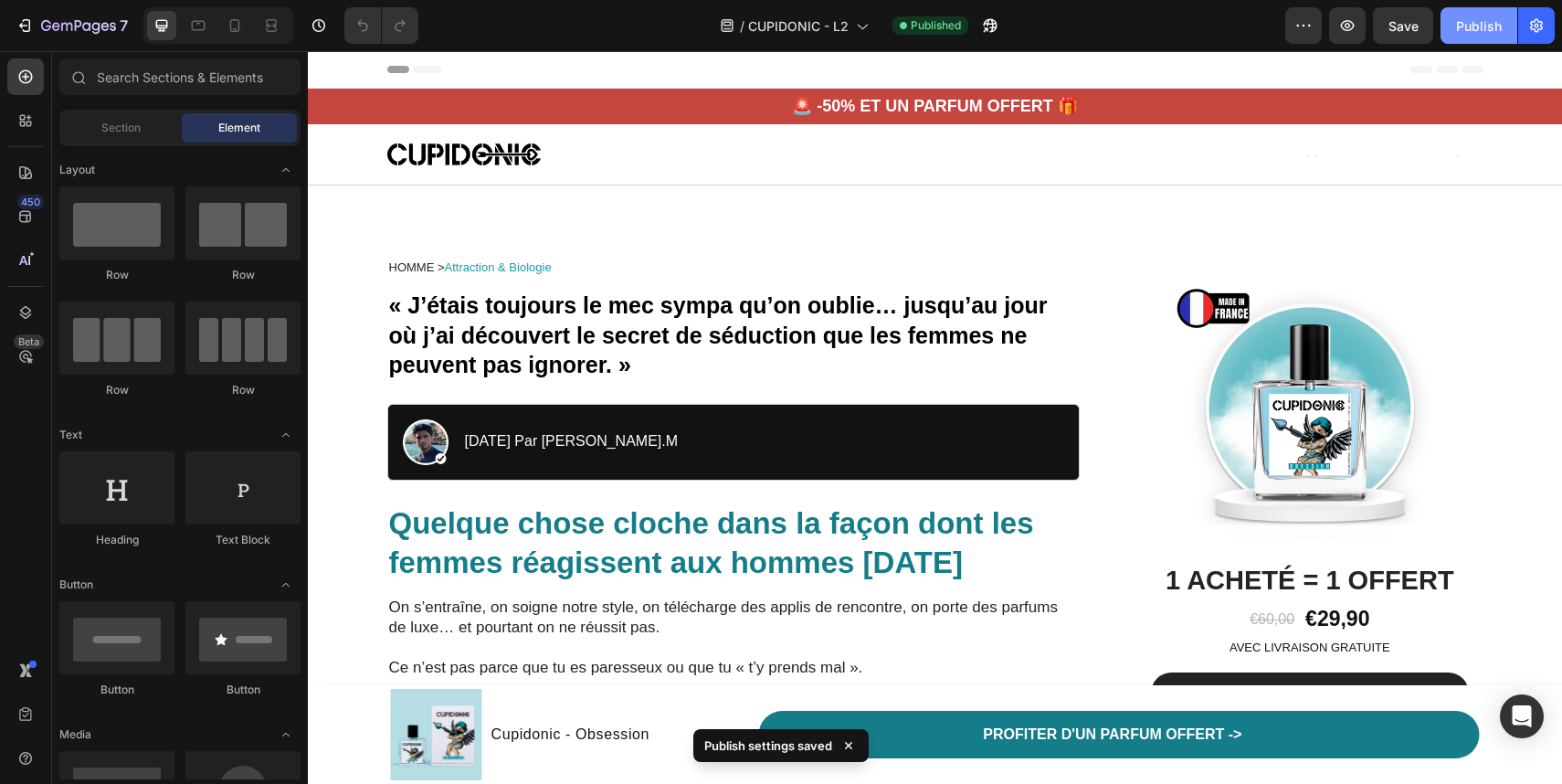
click at [1467, 25] on div "Publish" at bounding box center [1480, 26] width 46 height 19
